Goal: Task Accomplishment & Management: Use online tool/utility

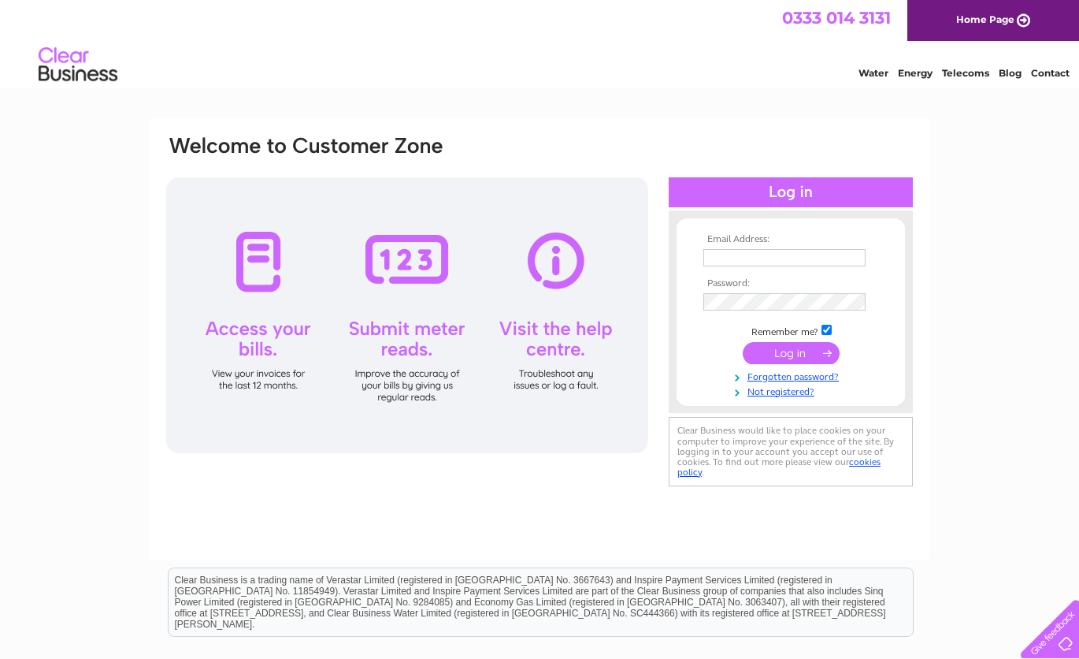
type input "[EMAIL_ADDRESS][DOMAIN_NAME]"
click at [771, 351] on input "submit" at bounding box center [791, 353] width 97 height 22
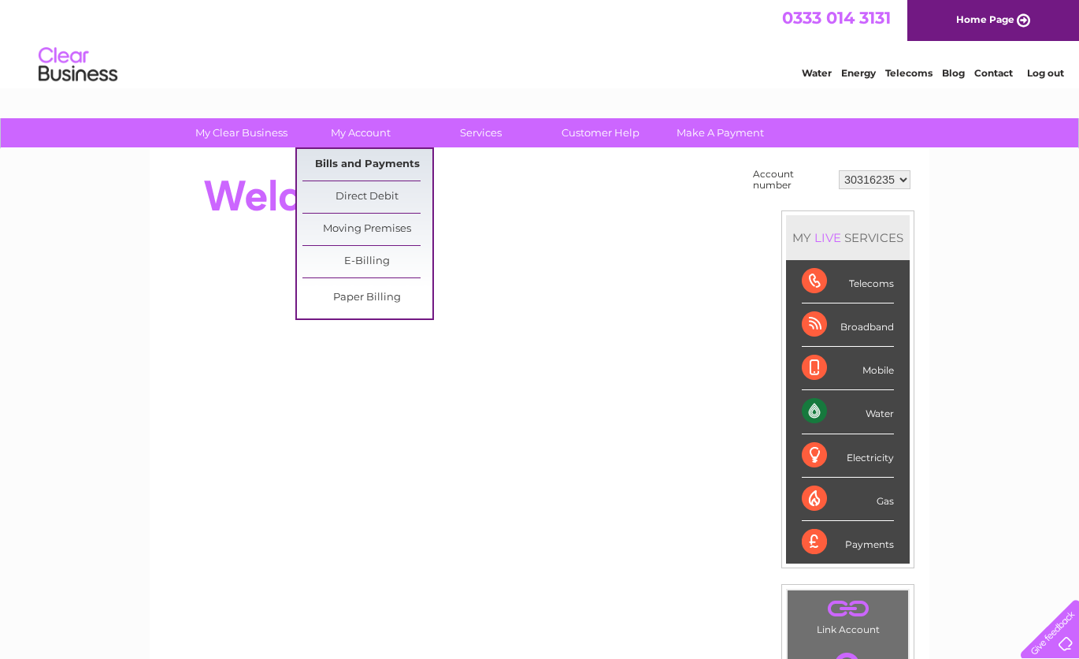
click at [379, 163] on link "Bills and Payments" at bounding box center [368, 165] width 130 height 32
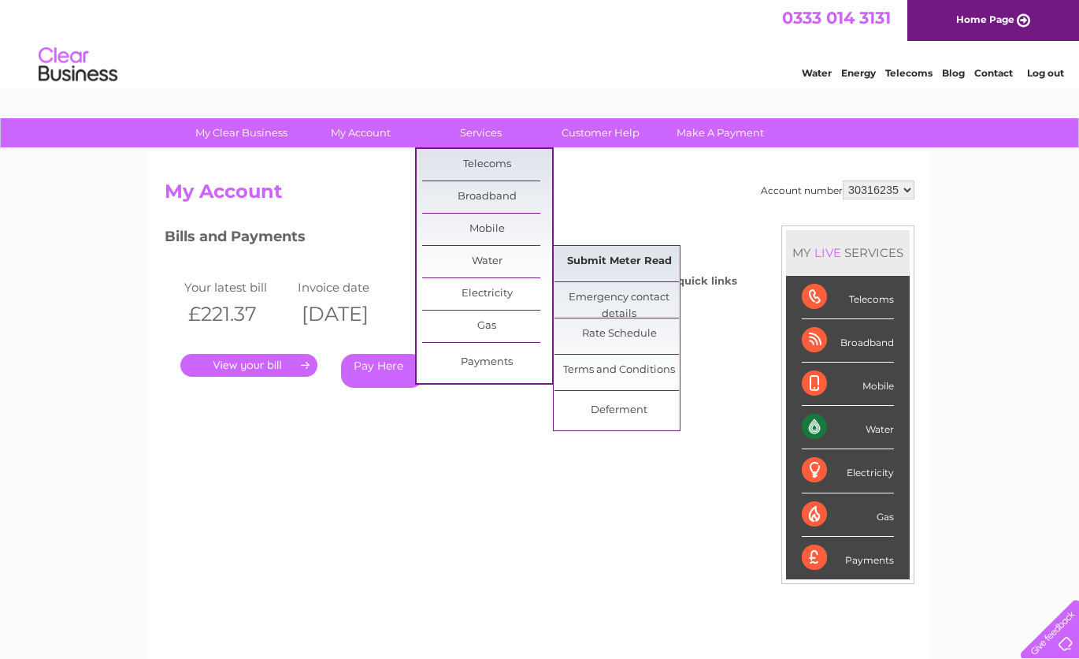
click at [585, 258] on link "Submit Meter Read" at bounding box center [620, 262] width 130 height 32
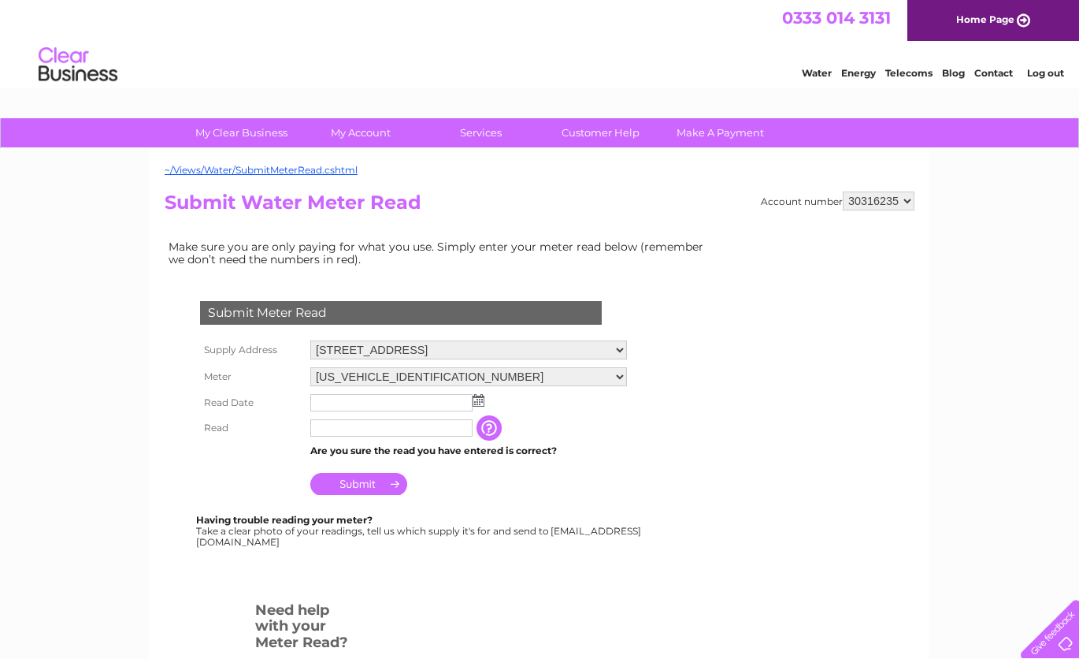
click at [479, 400] on img at bounding box center [479, 400] width 12 height 13
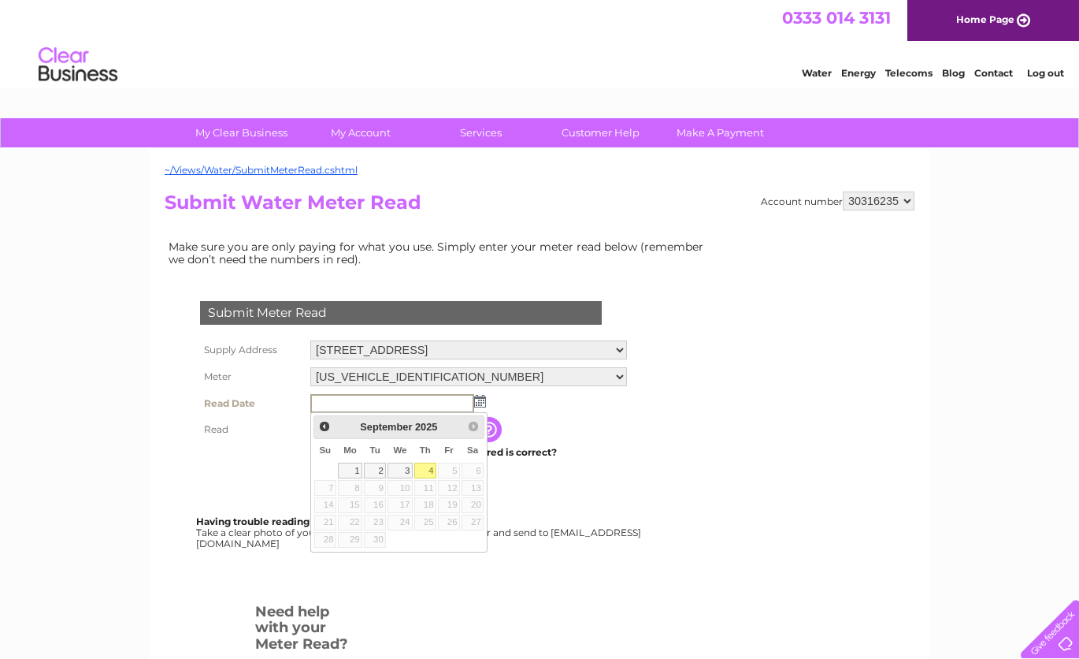
click at [425, 469] on link "4" at bounding box center [425, 470] width 22 height 16
type input "2025/09/04"
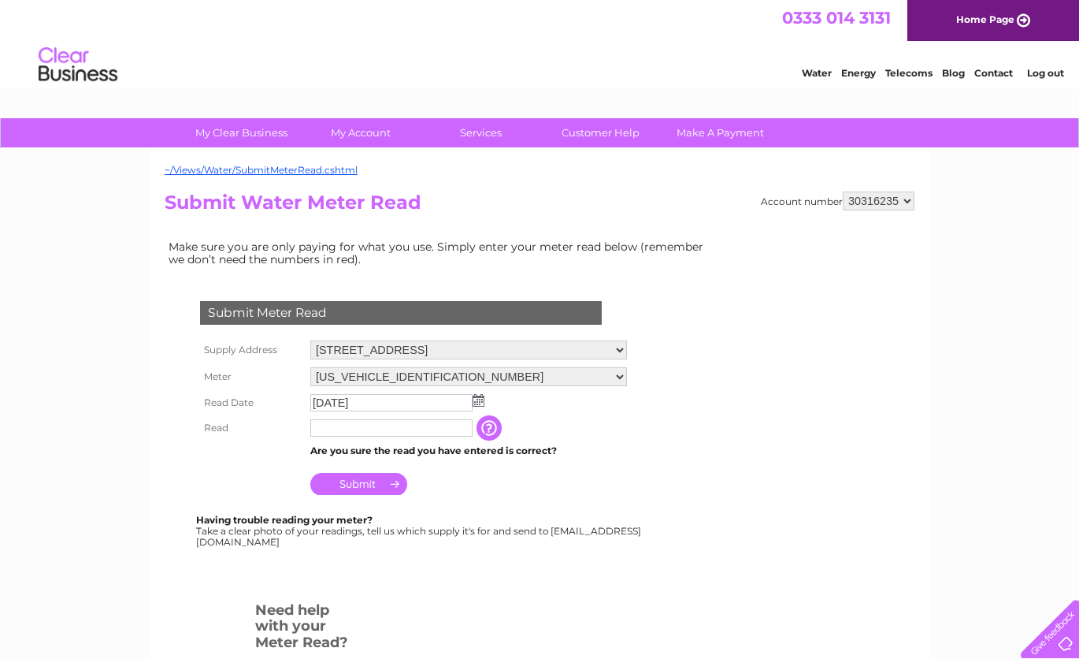
click at [394, 426] on input "text" at bounding box center [391, 427] width 162 height 17
type input "4332"
click at [626, 415] on td "The reading you have just taken from your water meter. Our records indicate you…" at bounding box center [570, 428] width 126 height 27
click at [370, 484] on input "Submit" at bounding box center [358, 484] width 97 height 22
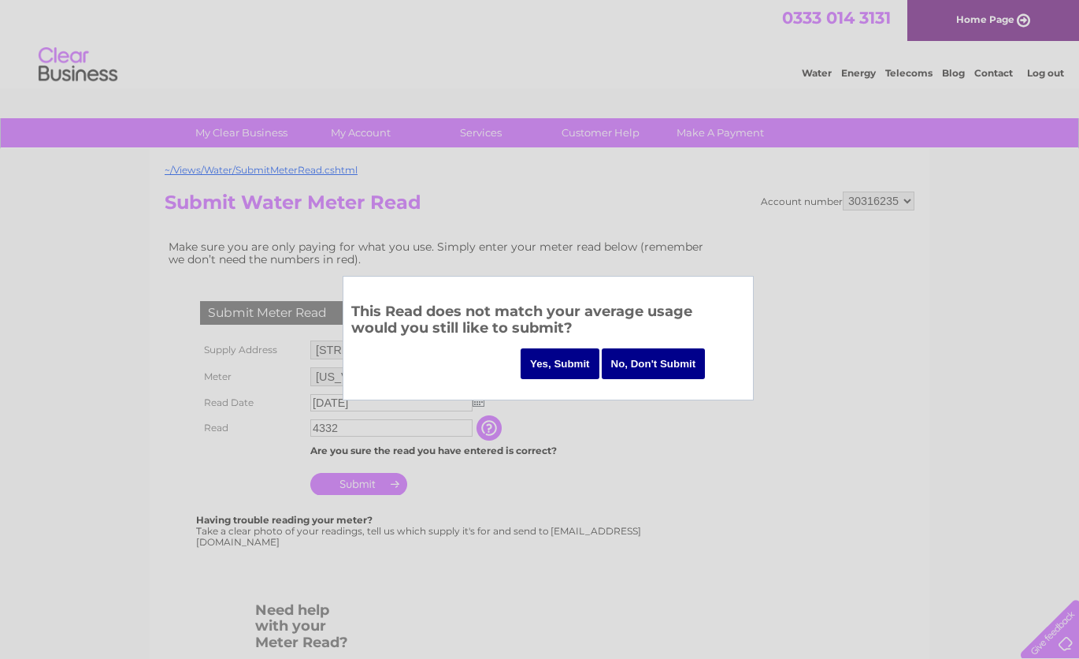
click at [587, 360] on input "Yes, Submit" at bounding box center [560, 363] width 79 height 31
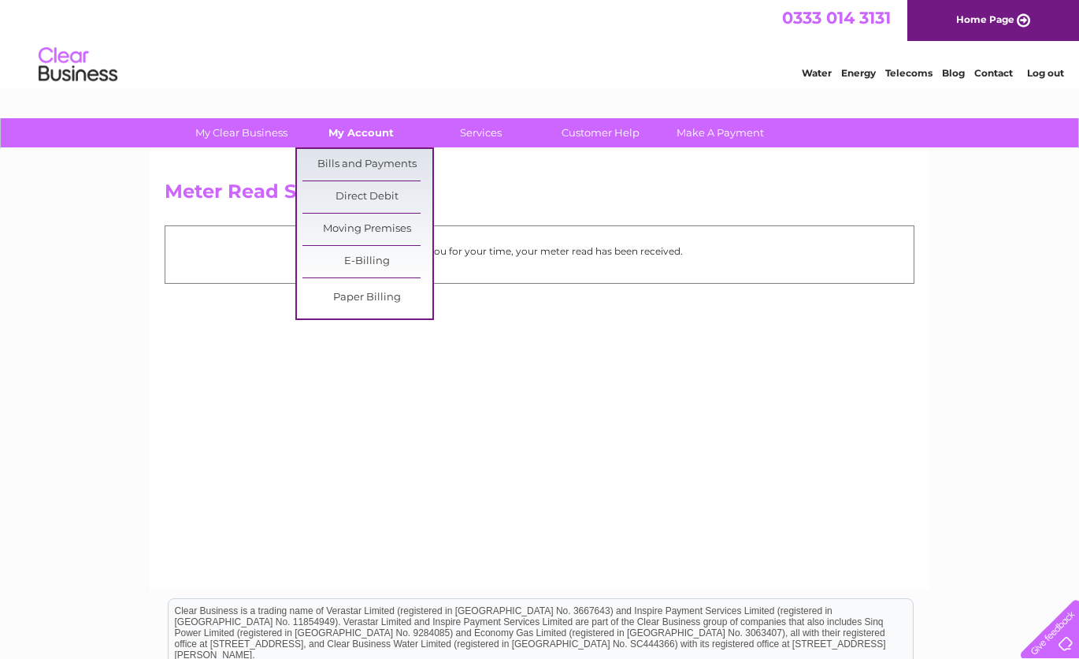
click at [381, 132] on link "My Account" at bounding box center [361, 132] width 130 height 29
